Goal: Task Accomplishment & Management: Use online tool/utility

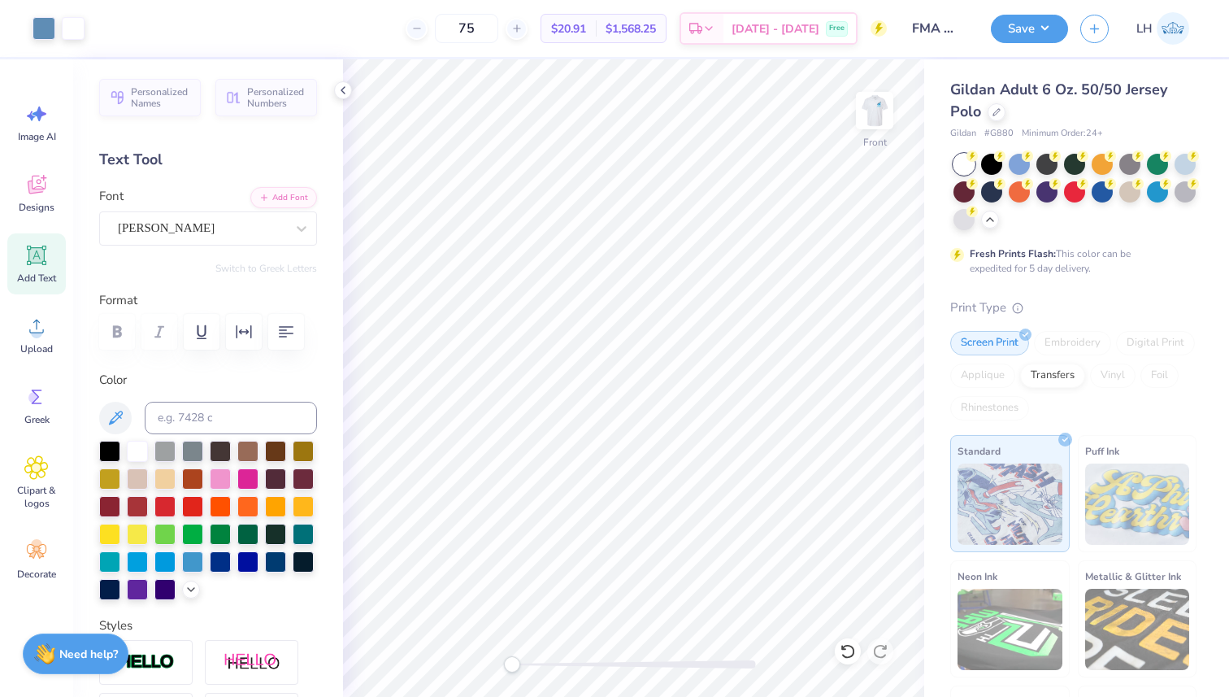
scroll to position [37, 0]
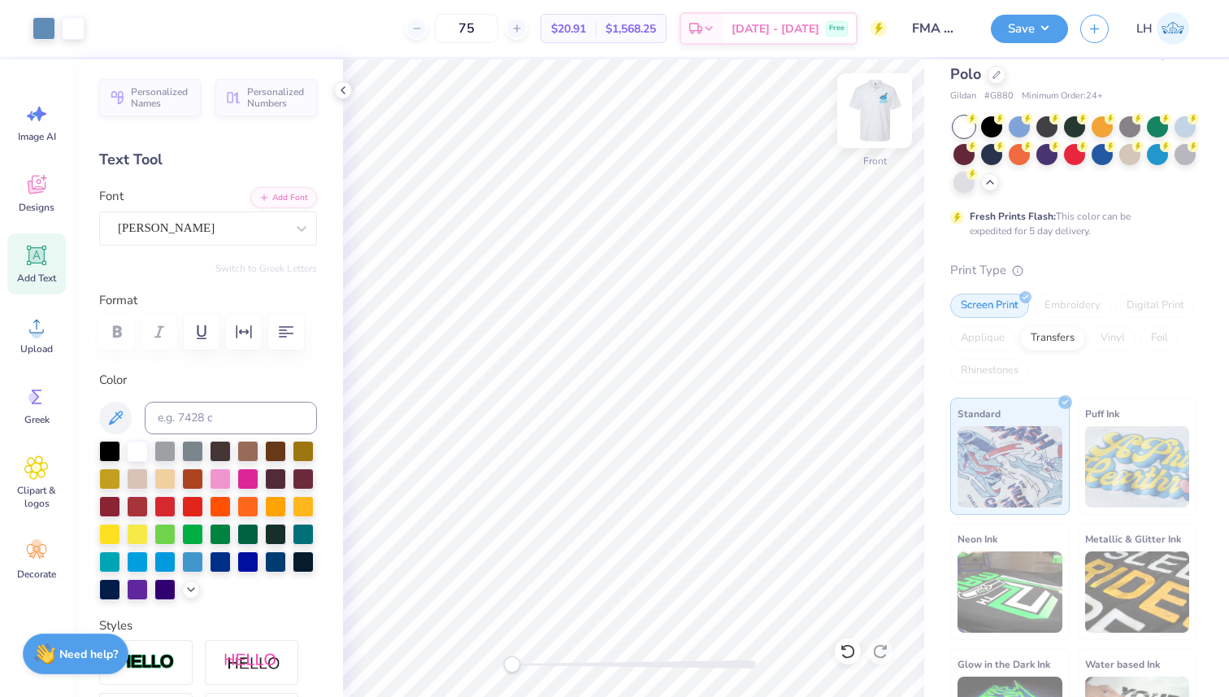
click at [880, 139] on div "Front" at bounding box center [874, 121] width 37 height 58
click at [993, 312] on div "Screen Print" at bounding box center [989, 305] width 79 height 24
click at [998, 305] on div "Screen Print" at bounding box center [989, 305] width 79 height 24
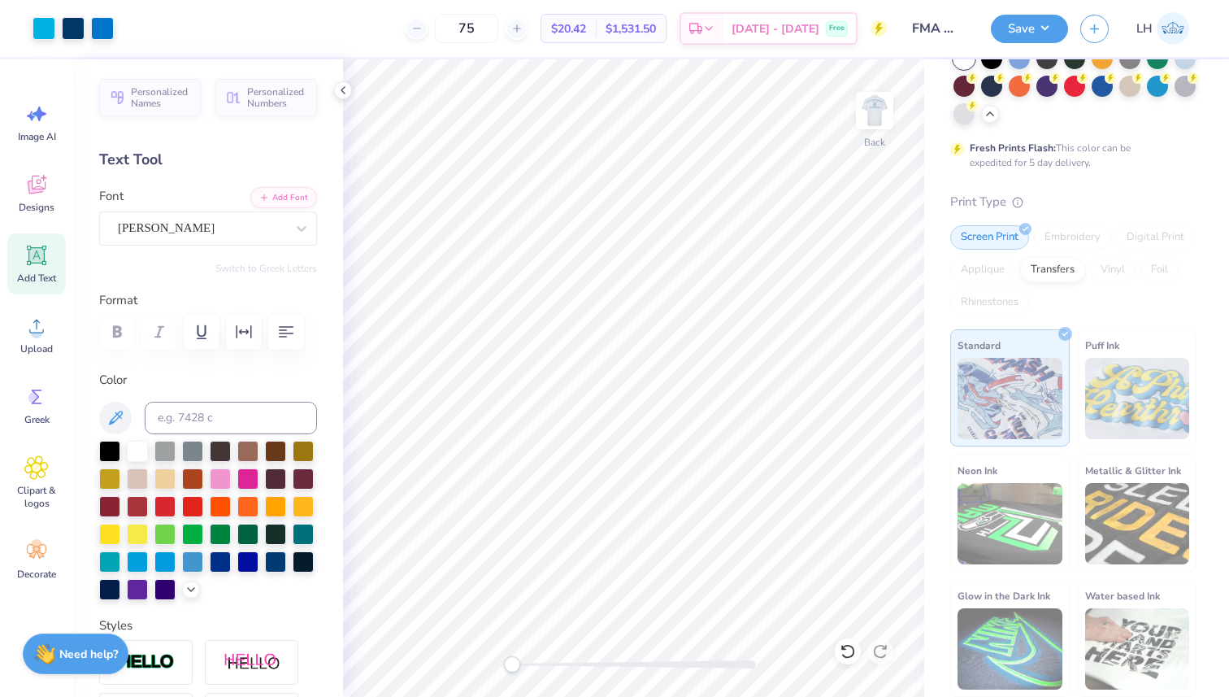
scroll to position [0, 0]
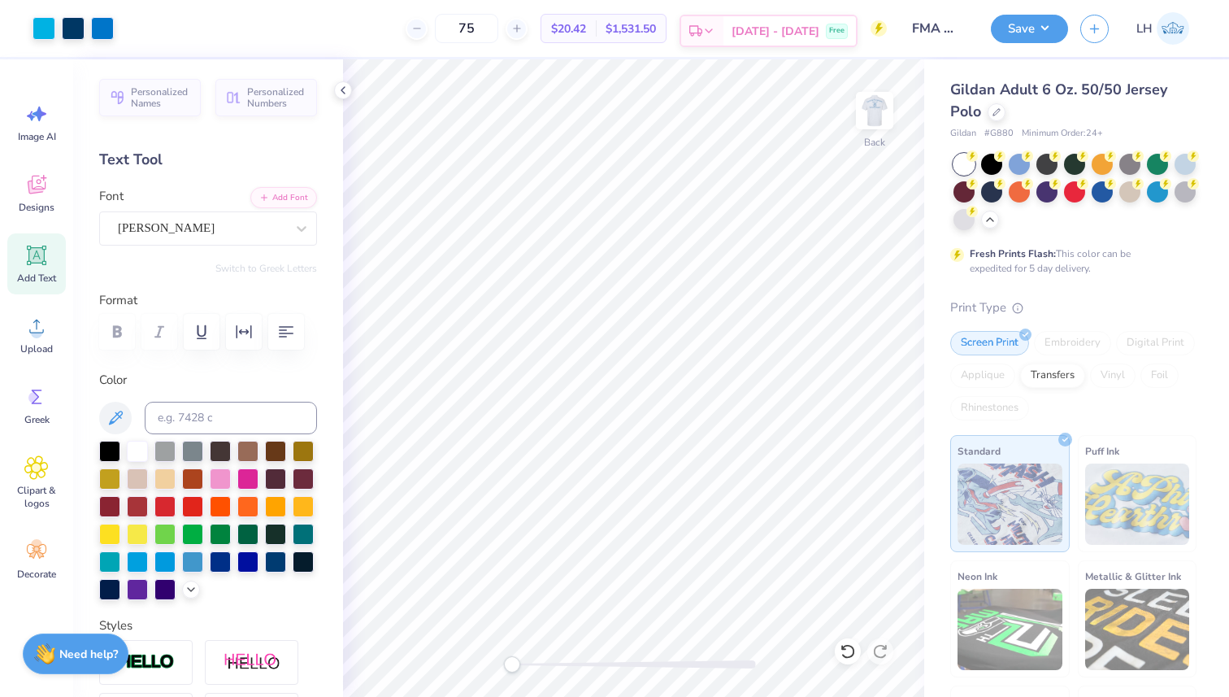
click at [791, 28] on span "[DATE] - [DATE]" at bounding box center [776, 31] width 88 height 17
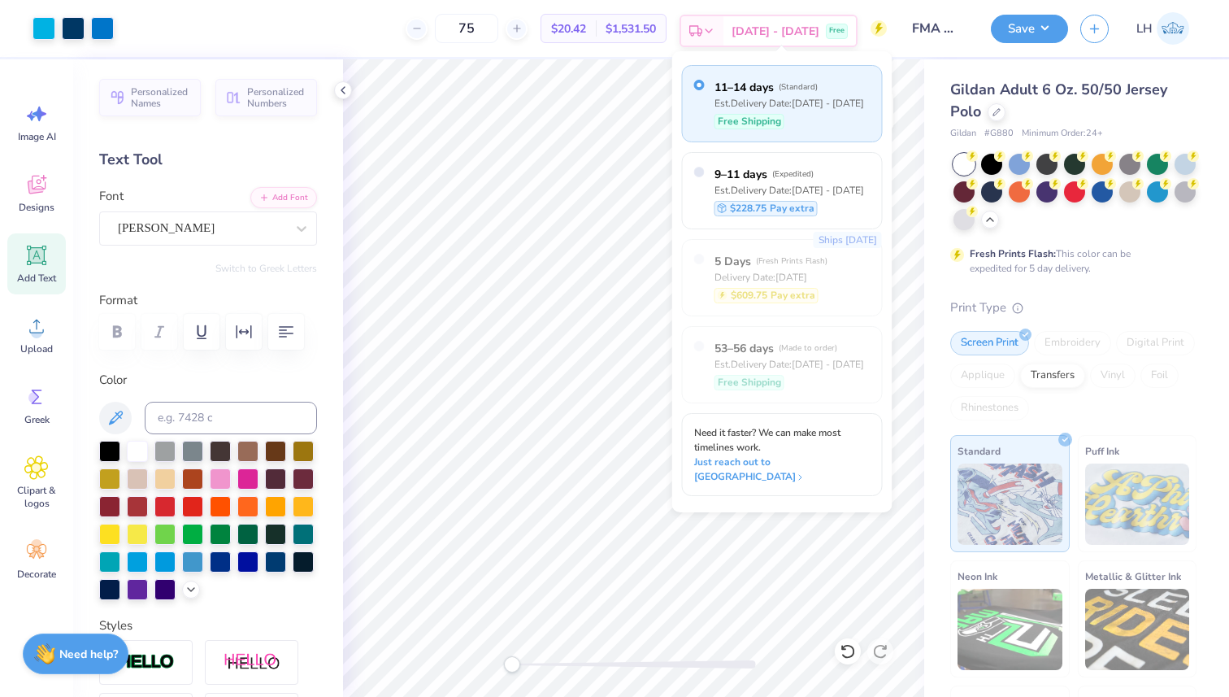
click at [790, 28] on span "[DATE] - [DATE]" at bounding box center [776, 31] width 88 height 17
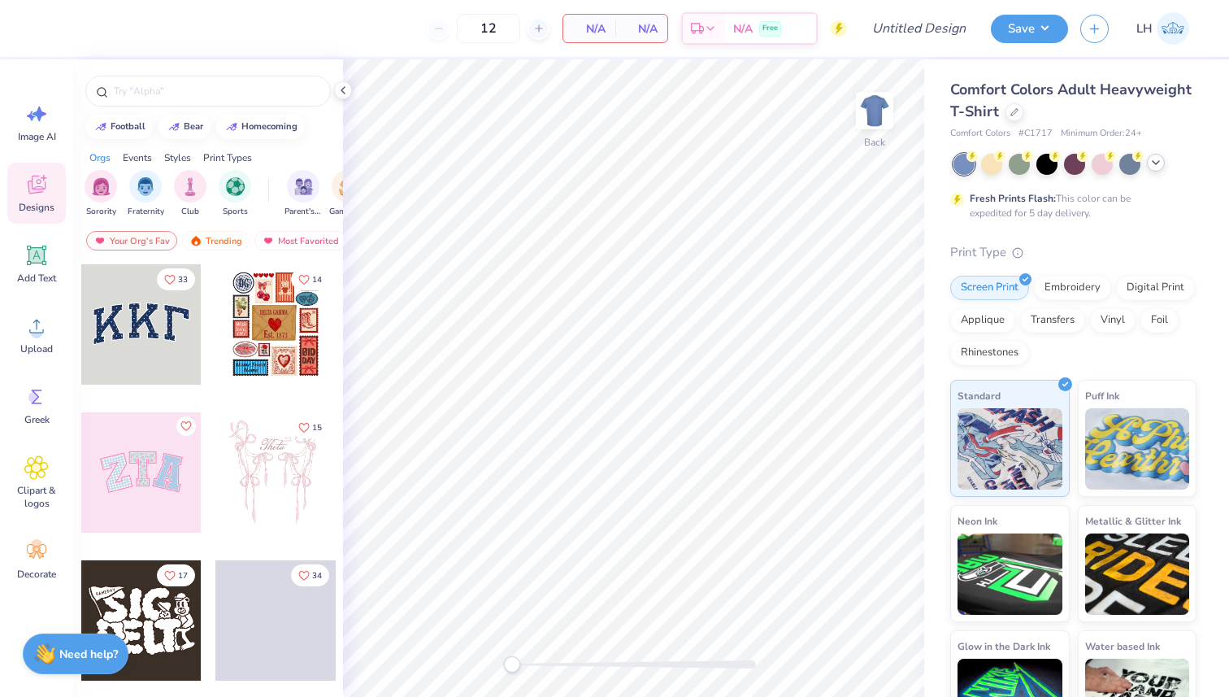
click at [1152, 167] on icon at bounding box center [1156, 162] width 13 height 13
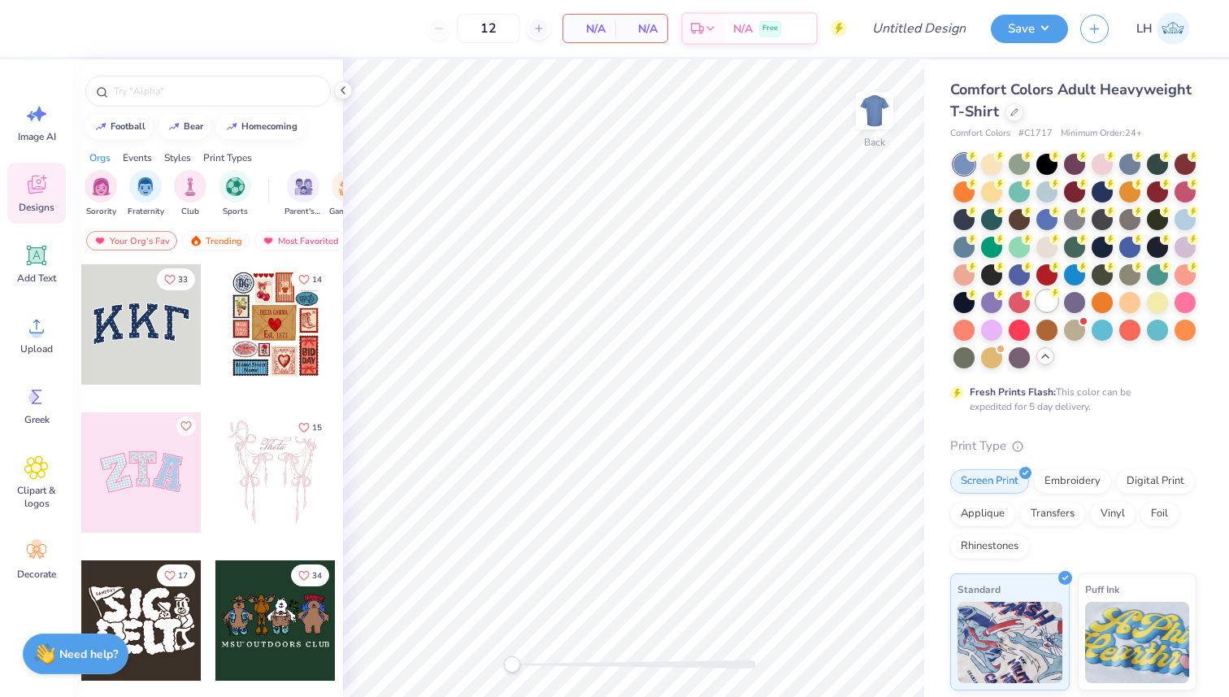
click at [1048, 301] on div at bounding box center [1047, 300] width 21 height 21
click at [42, 340] on div "Upload" at bounding box center [36, 334] width 59 height 61
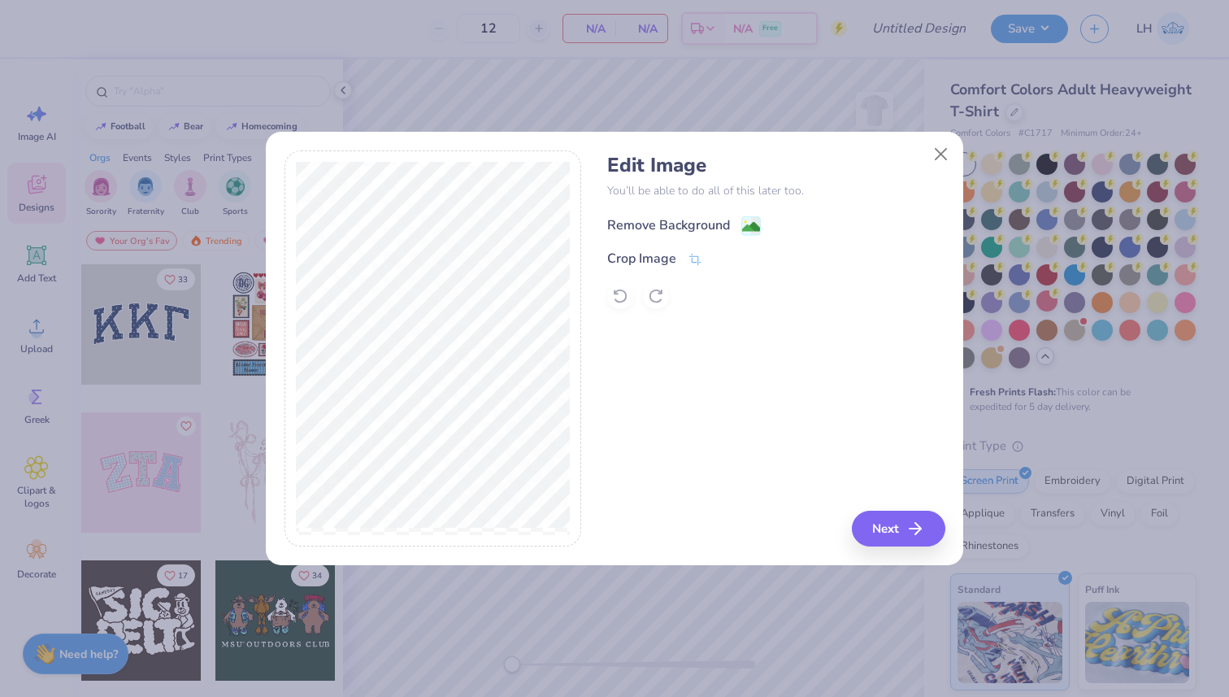
click at [749, 220] on image at bounding box center [751, 227] width 18 height 18
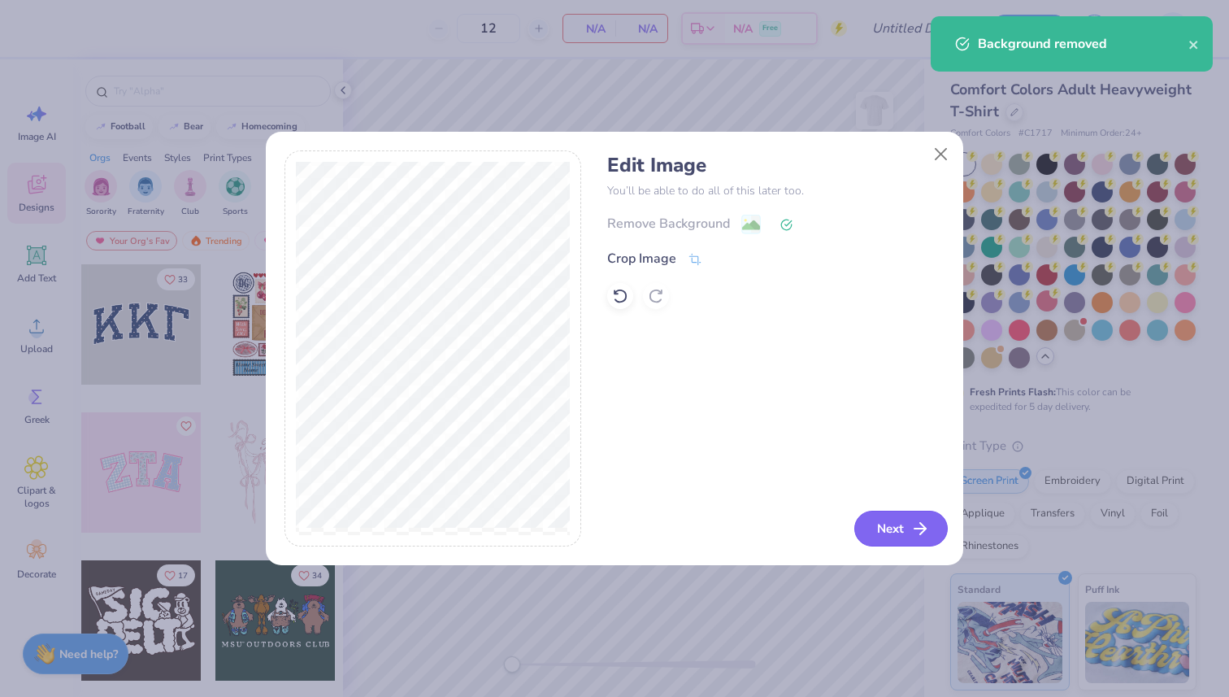
click at [904, 526] on button "Next" at bounding box center [900, 529] width 93 height 36
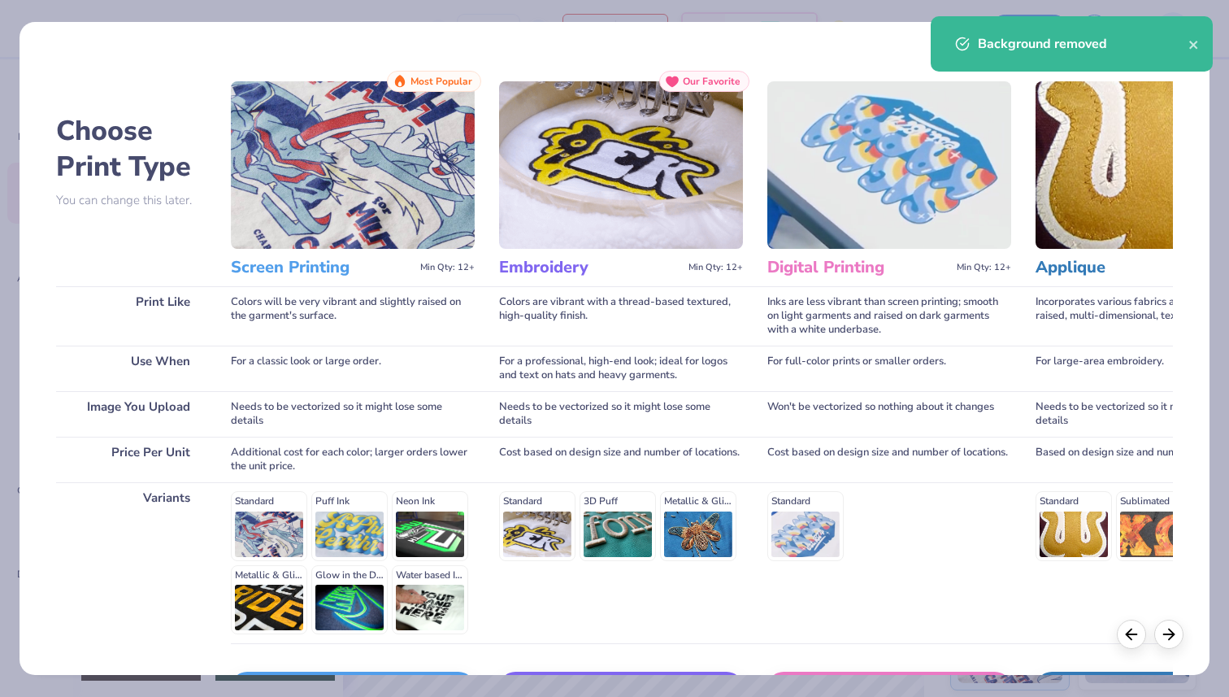
scroll to position [114, 0]
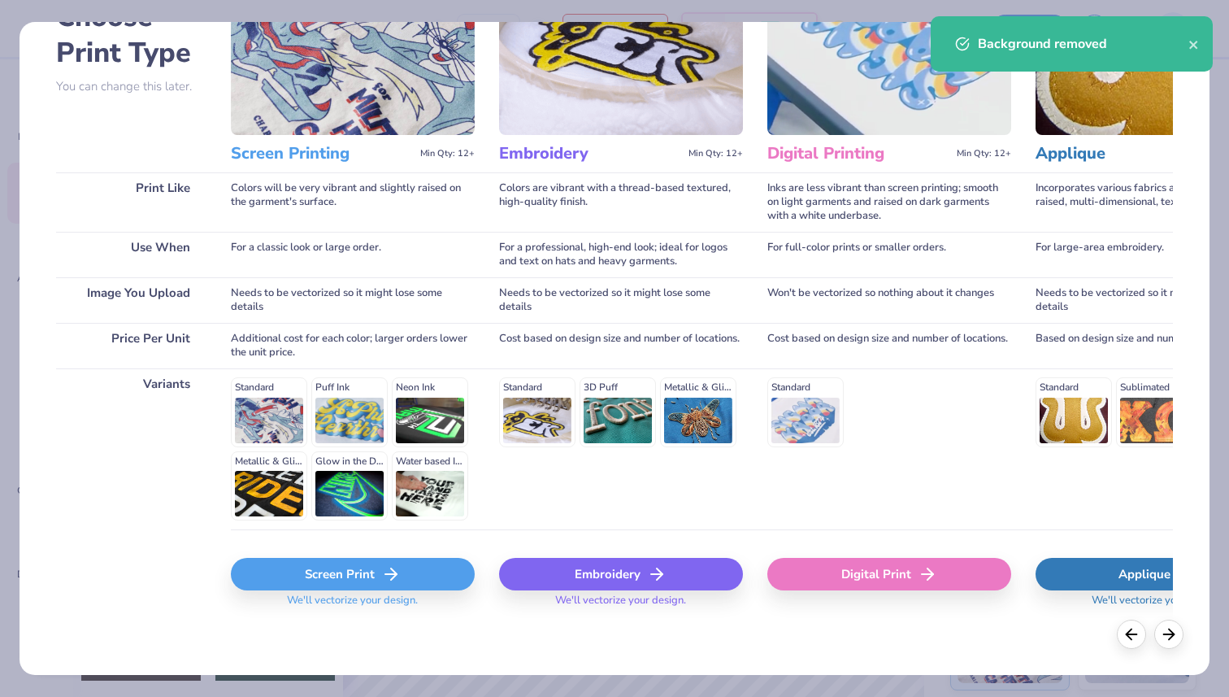
click at [396, 570] on icon at bounding box center [391, 574] width 20 height 20
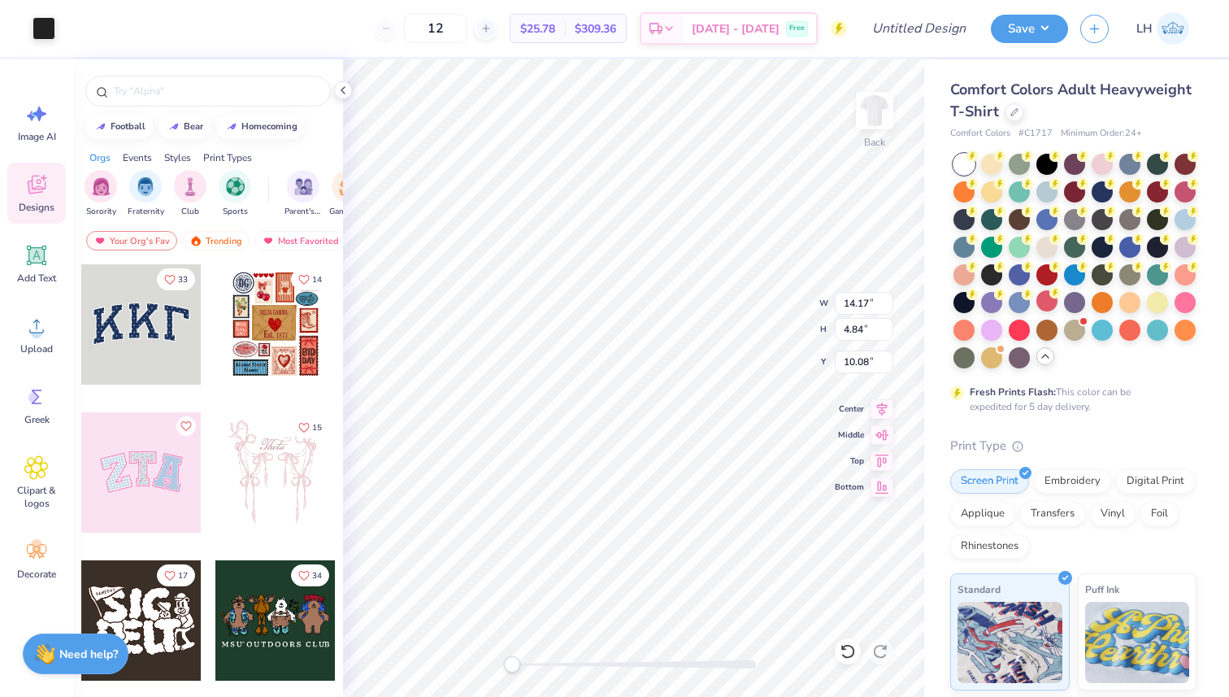
click at [783, 327] on div "Back W 14.17 14.17 " H 4.84 4.84 " Y 10.08 10.08 " Center Middle Top Bottom" at bounding box center [633, 377] width 581 height 637
click at [17, 268] on div "Add Text" at bounding box center [36, 263] width 59 height 61
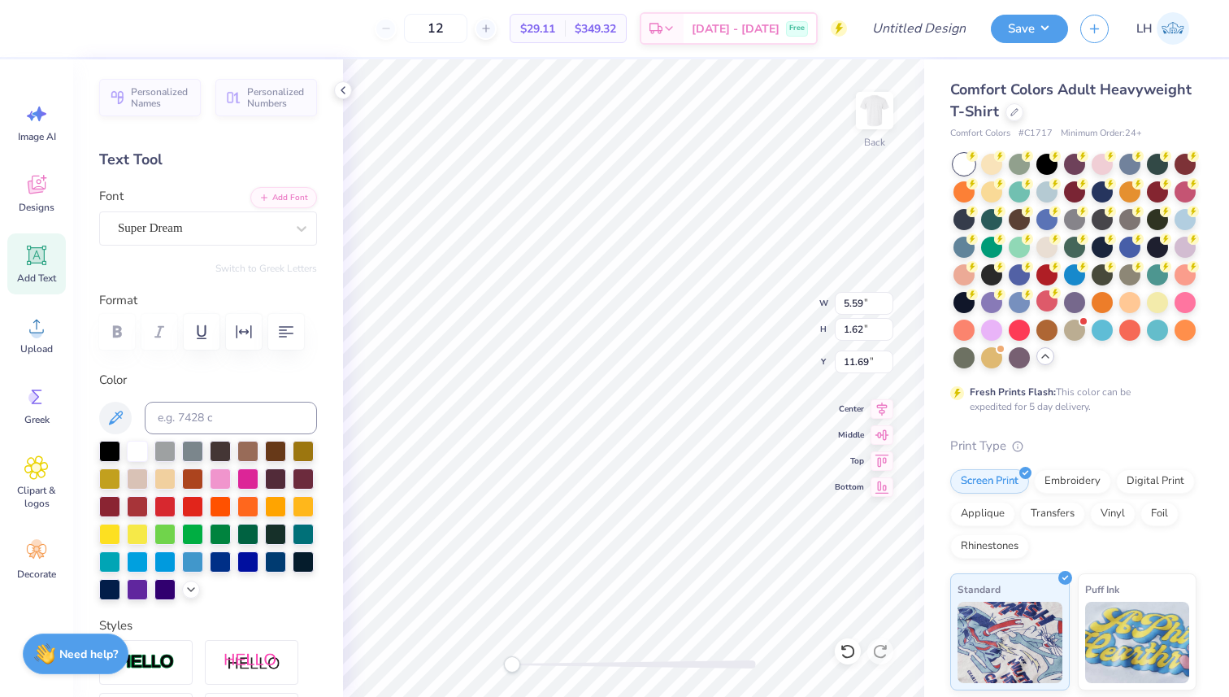
scroll to position [0, 2]
type textarea "Brothers"
click at [100, 452] on div at bounding box center [109, 449] width 21 height 21
click at [874, 114] on img at bounding box center [874, 110] width 65 height 65
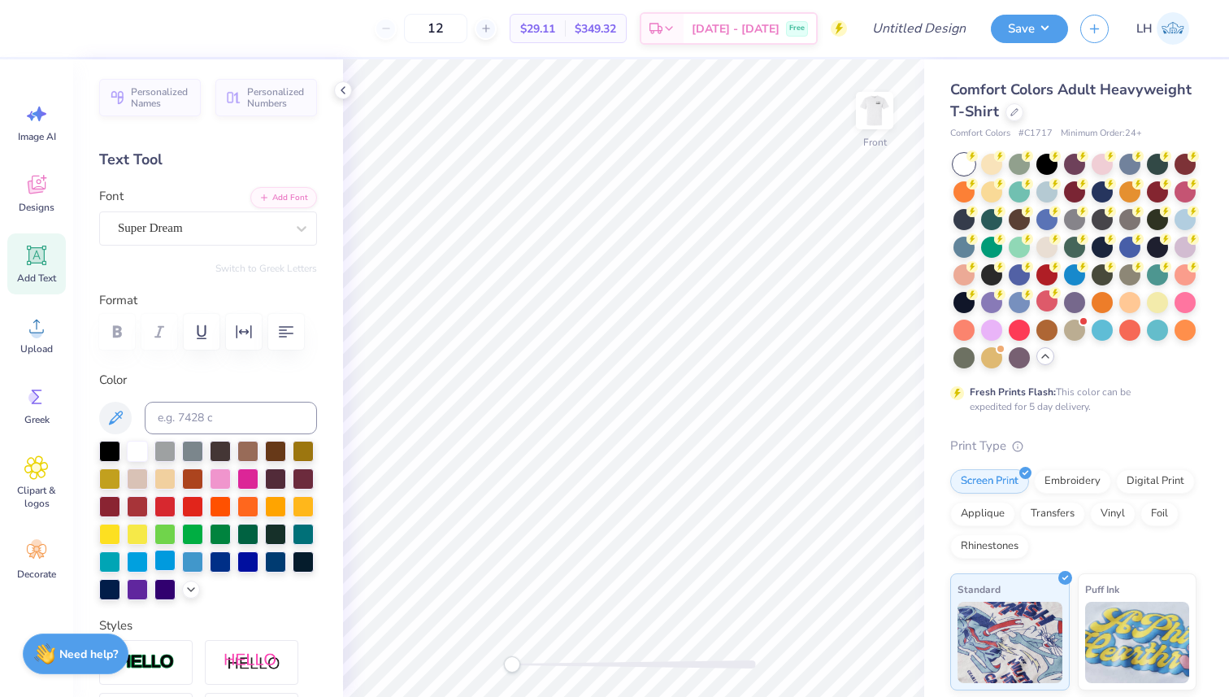
click at [164, 559] on div at bounding box center [164, 560] width 21 height 21
click at [36, 263] on icon at bounding box center [36, 255] width 24 height 24
paste textarea "9-01-2022"
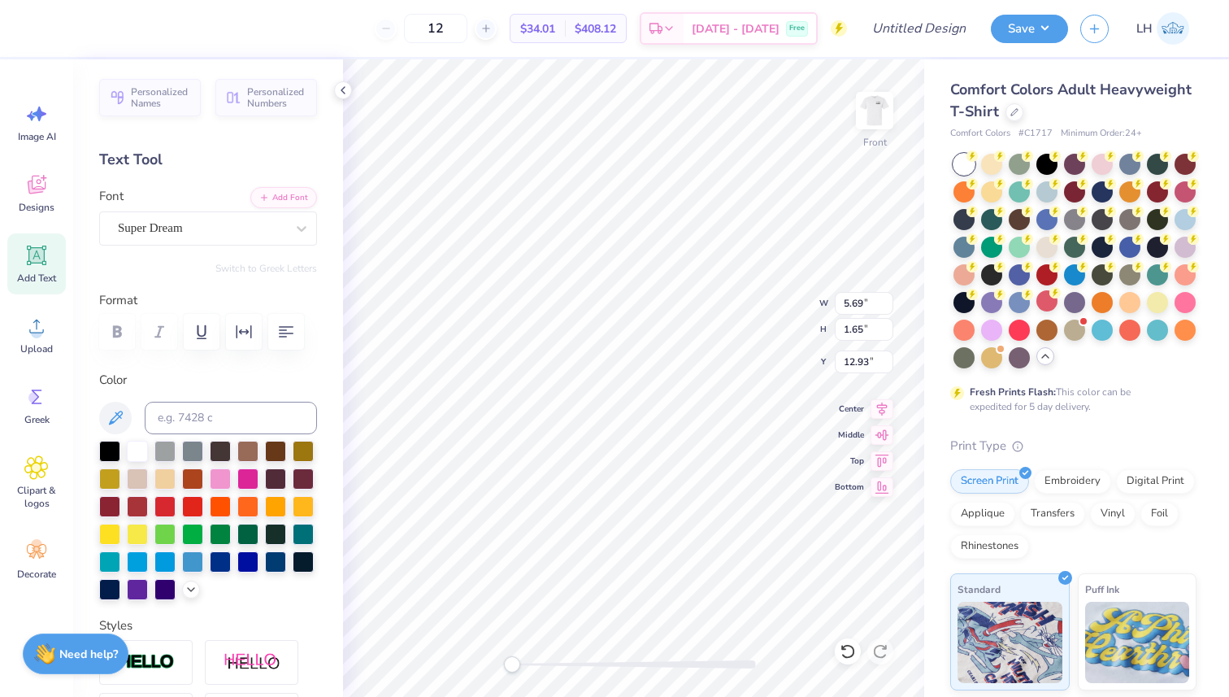
type textarea "DST Charity Bash 9-01-2022 New York"
click at [111, 556] on div at bounding box center [109, 560] width 21 height 21
click at [879, 115] on img at bounding box center [874, 110] width 65 height 65
click at [343, 95] on icon at bounding box center [343, 90] width 13 height 13
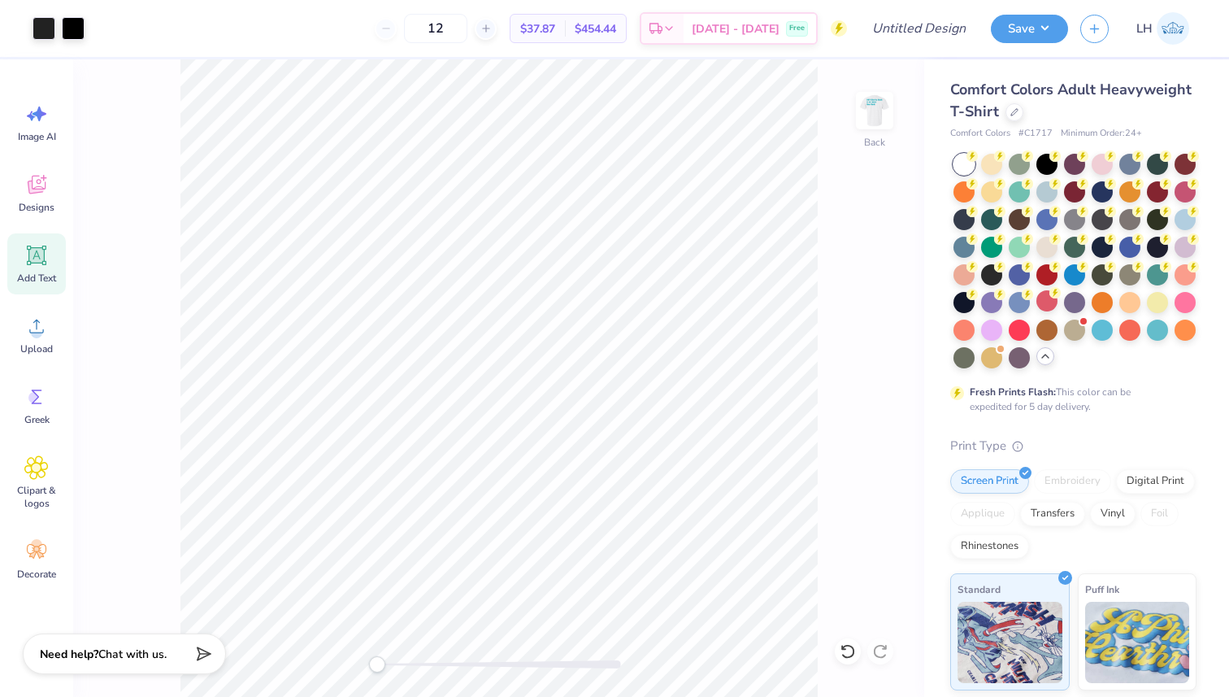
click at [1162, 40] on img at bounding box center [1173, 28] width 33 height 33
